Goal: Find specific page/section: Find specific page/section

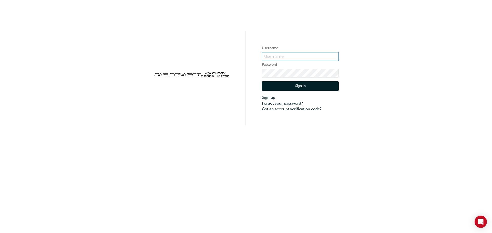
type input "CHAU1008"
click at [283, 87] on button "Sign In" at bounding box center [300, 86] width 77 height 10
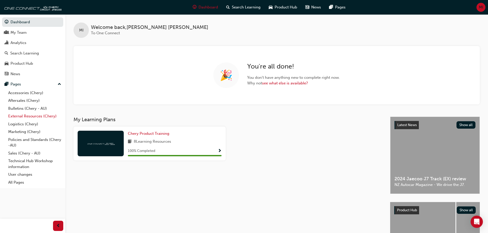
click at [27, 114] on link "External Resources (Chery)" at bounding box center [34, 116] width 57 height 8
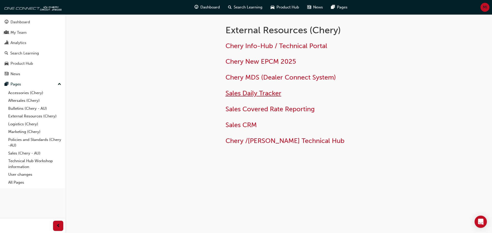
click at [270, 94] on span "Sales Daily Tracker" at bounding box center [253, 93] width 56 height 8
